Goal: Transaction & Acquisition: Purchase product/service

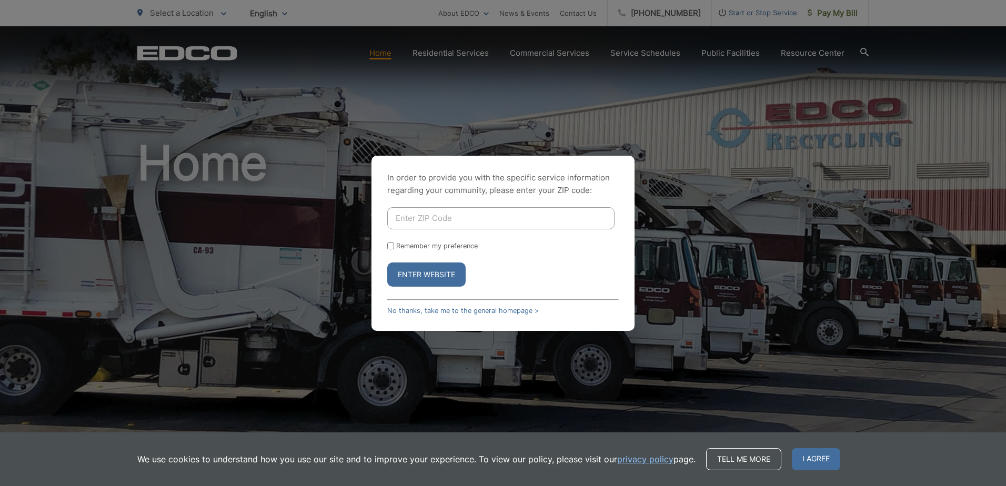
click at [467, 221] on input "Enter ZIP Code" at bounding box center [500, 218] width 227 height 22
type input "91977"
click at [423, 275] on button "Enter Website" at bounding box center [426, 275] width 78 height 24
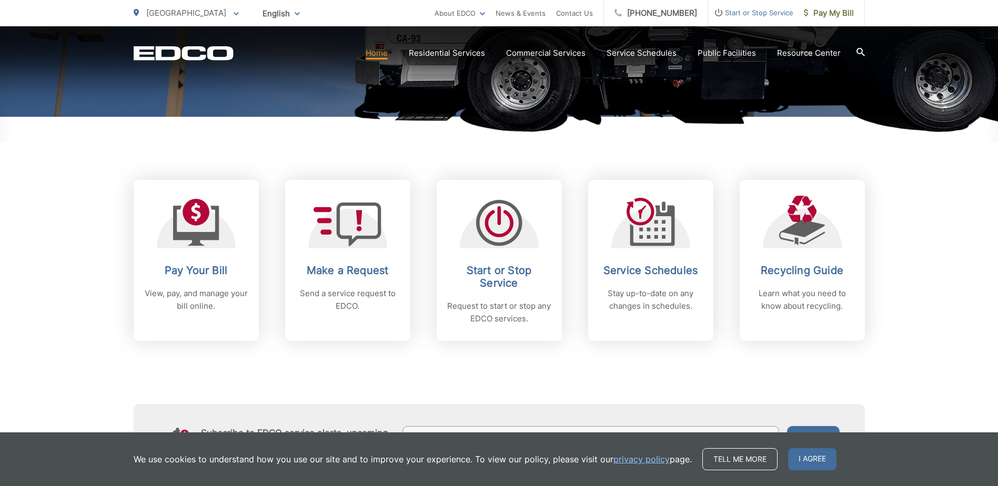
scroll to position [368, 0]
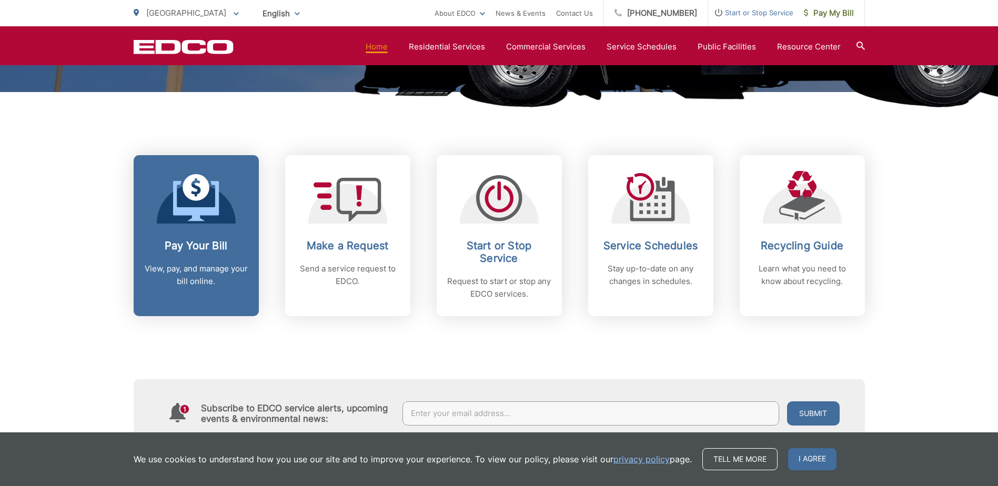
click at [198, 250] on h2 "Pay Your Bill" at bounding box center [196, 245] width 104 height 13
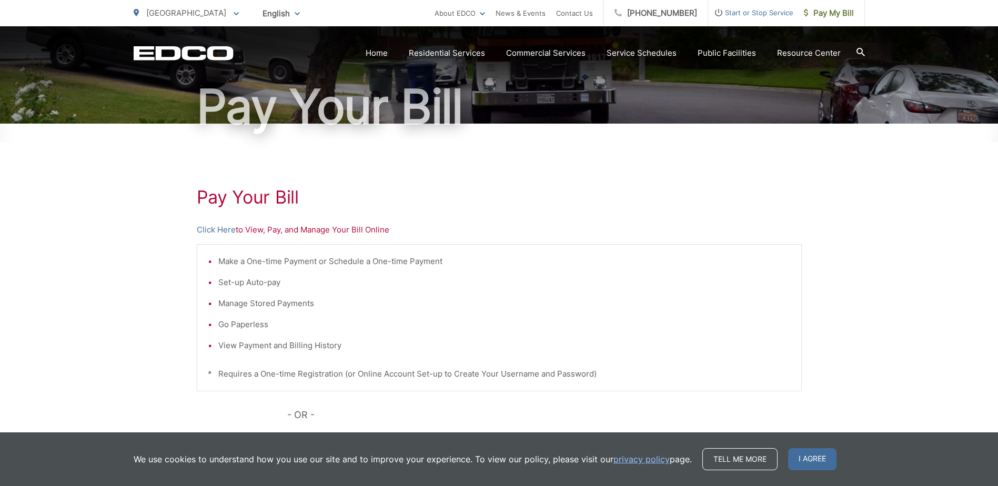
scroll to position [105, 0]
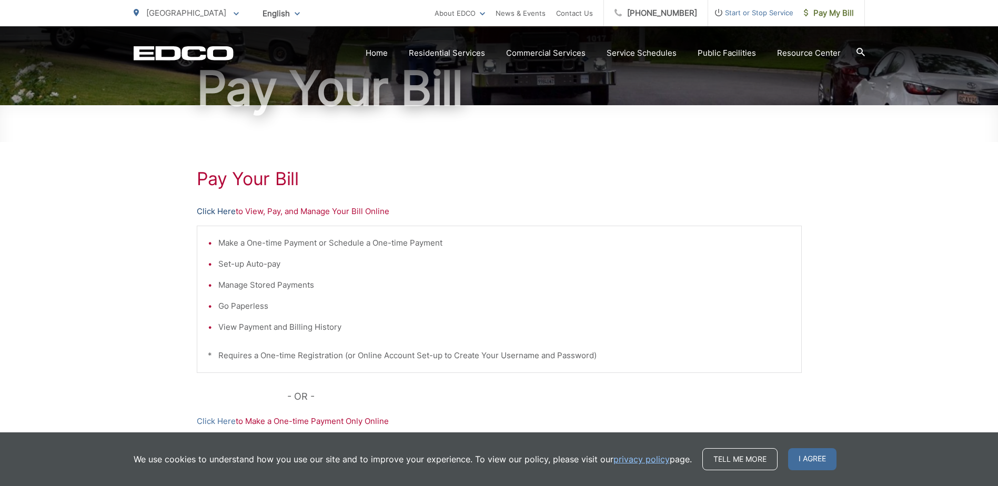
click at [224, 214] on link "Click Here" at bounding box center [216, 211] width 39 height 13
